Goal: Information Seeking & Learning: Learn about a topic

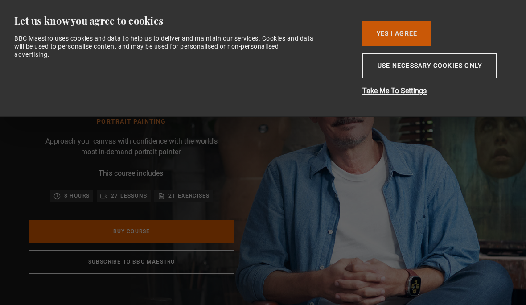
click at [379, 35] on button "Yes I Agree" at bounding box center [397, 33] width 69 height 25
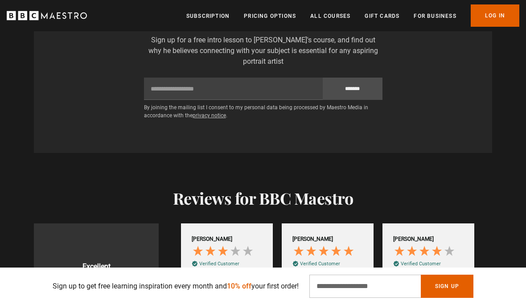
scroll to position [1466, 0]
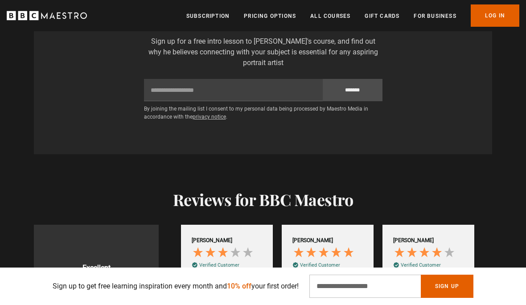
click at [184, 94] on div "Get a free taster lesson Sign up for a free intro lesson to [PERSON_NAME]'s cou…" at bounding box center [263, 64] width 444 height 107
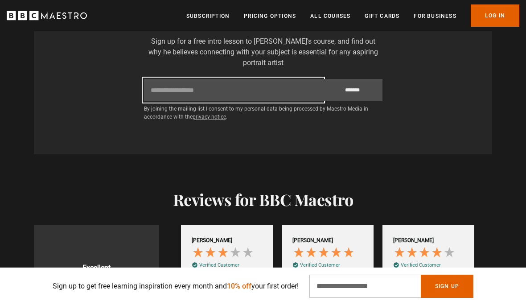
click at [173, 101] on input "Email" at bounding box center [233, 90] width 179 height 22
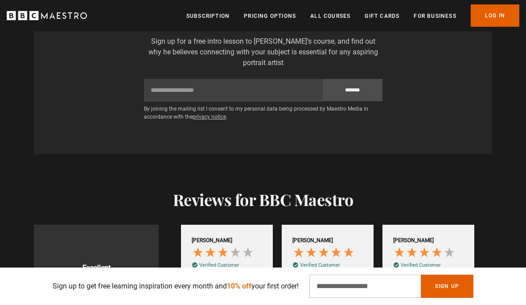
type input "**********"
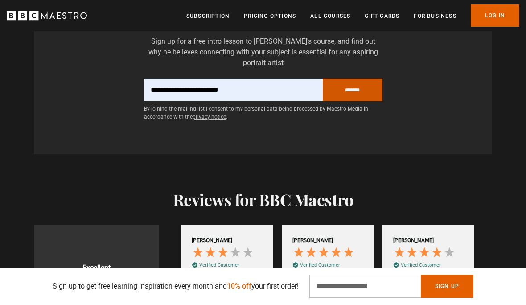
click at [353, 101] on input "*******" at bounding box center [353, 90] width 60 height 22
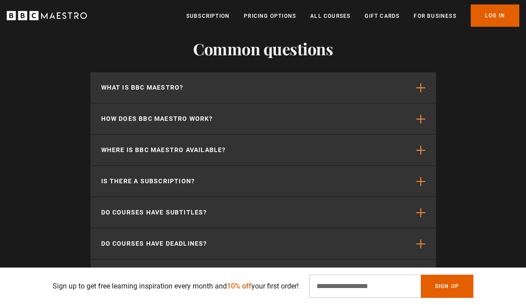
scroll to position [2649, 0]
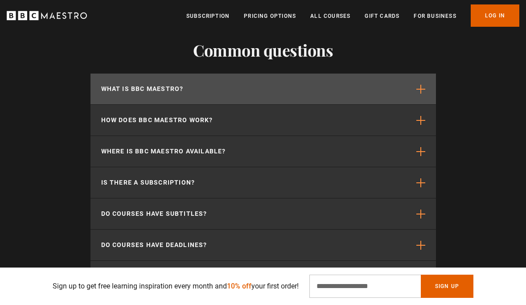
click at [176, 94] on p "What is BBC Maestro?" at bounding box center [142, 88] width 82 height 9
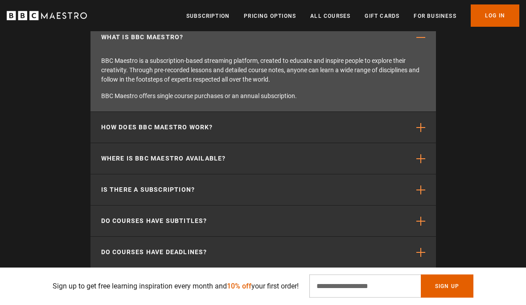
scroll to position [2716, 0]
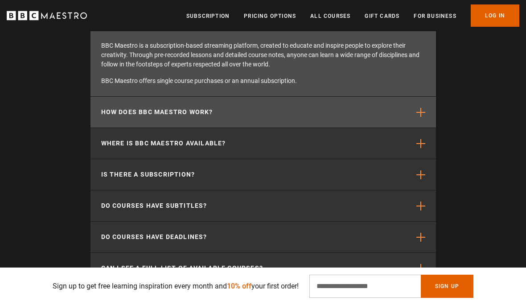
click at [379, 128] on button "How does BBC Maestro work?" at bounding box center [264, 112] width 346 height 31
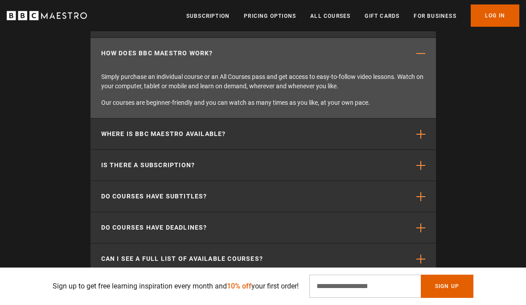
scroll to position [0, 101]
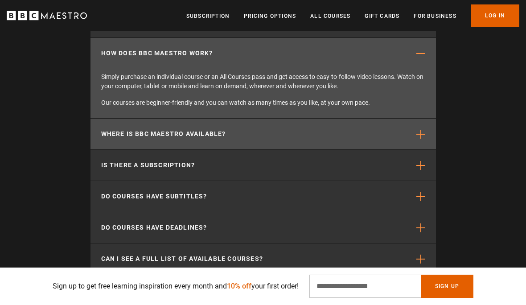
click at [254, 149] on button "Where is BBC Maestro available?" at bounding box center [264, 134] width 346 height 31
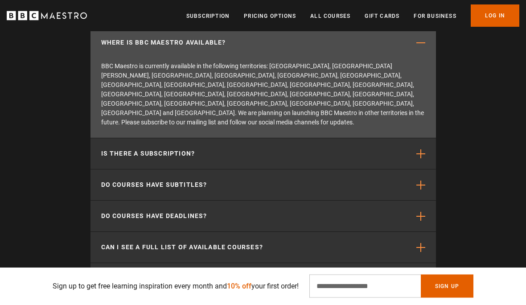
scroll to position [0, 302]
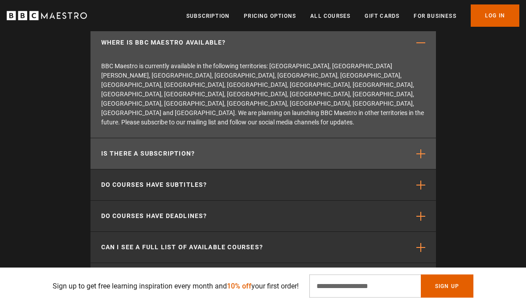
click at [253, 145] on button "Is there a subscription?" at bounding box center [264, 154] width 346 height 31
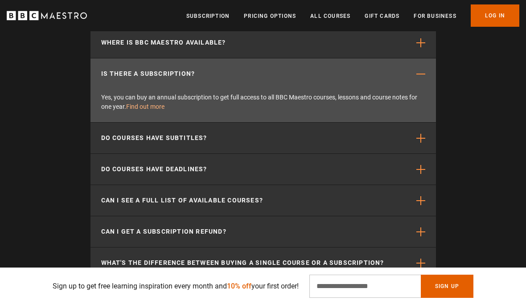
click at [150, 110] on link "Find out more" at bounding box center [145, 106] width 38 height 7
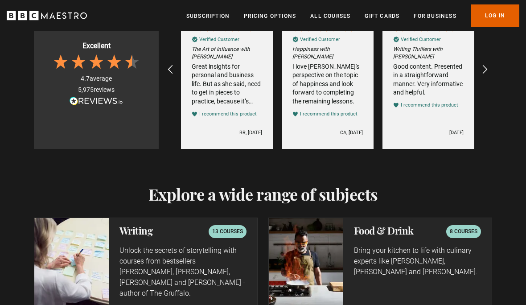
scroll to position [1652, 0]
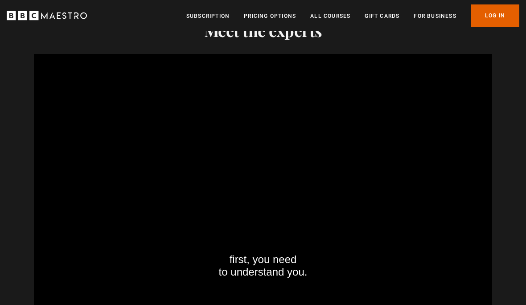
scroll to position [0, 1512]
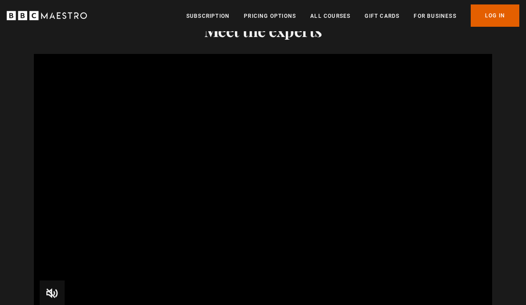
click at [454, 254] on video-js "Video Player is loading. Play BBC Maestro Trailer 10s Skip Back 10 seconds Paus…" at bounding box center [263, 183] width 458 height 258
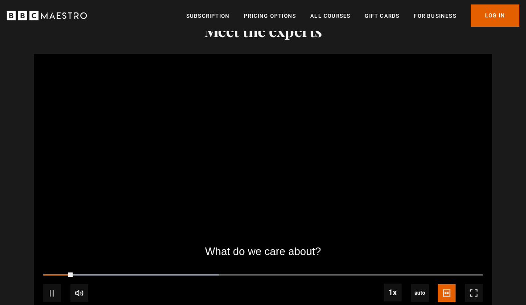
click at [487, 228] on video-js "What do we care about? Video Player is loading. Play BBC Maestro Trailer 10s Sk…" at bounding box center [263, 183] width 458 height 258
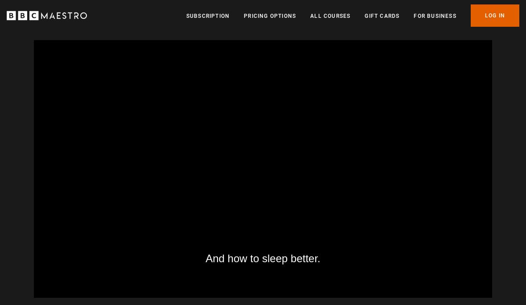
scroll to position [0, 705]
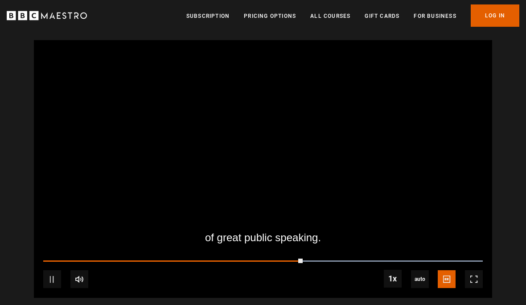
click at [338, 275] on div "10s Skip Back 10 seconds Pause 10s Skip Forward 10 seconds Loaded : 100.00% Pau…" at bounding box center [263, 273] width 458 height 49
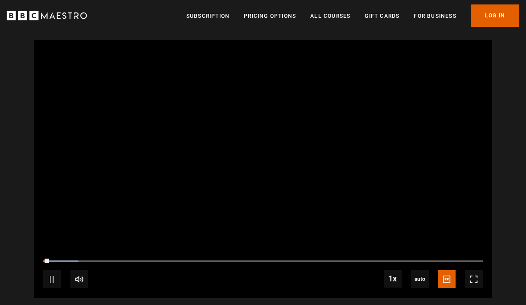
scroll to position [0, 806]
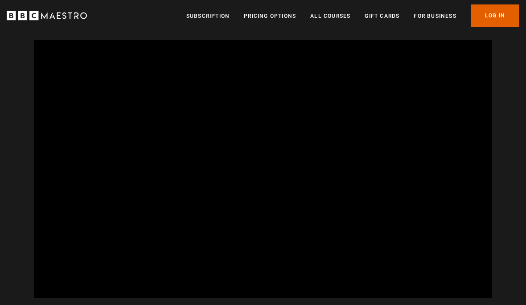
click at [251, 178] on video-js "Video Player is loading. Play BBC Maestro Trailer 10s Skip Back 10 seconds Paus…" at bounding box center [263, 169] width 458 height 258
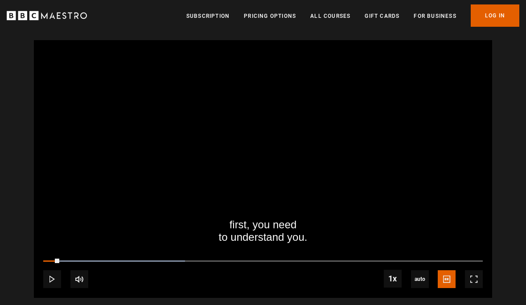
click at [257, 157] on video-js "first, you need to understand you. Video Player is loading. Play BBC Maestro Tr…" at bounding box center [263, 169] width 458 height 258
